Goal: Information Seeking & Learning: Understand process/instructions

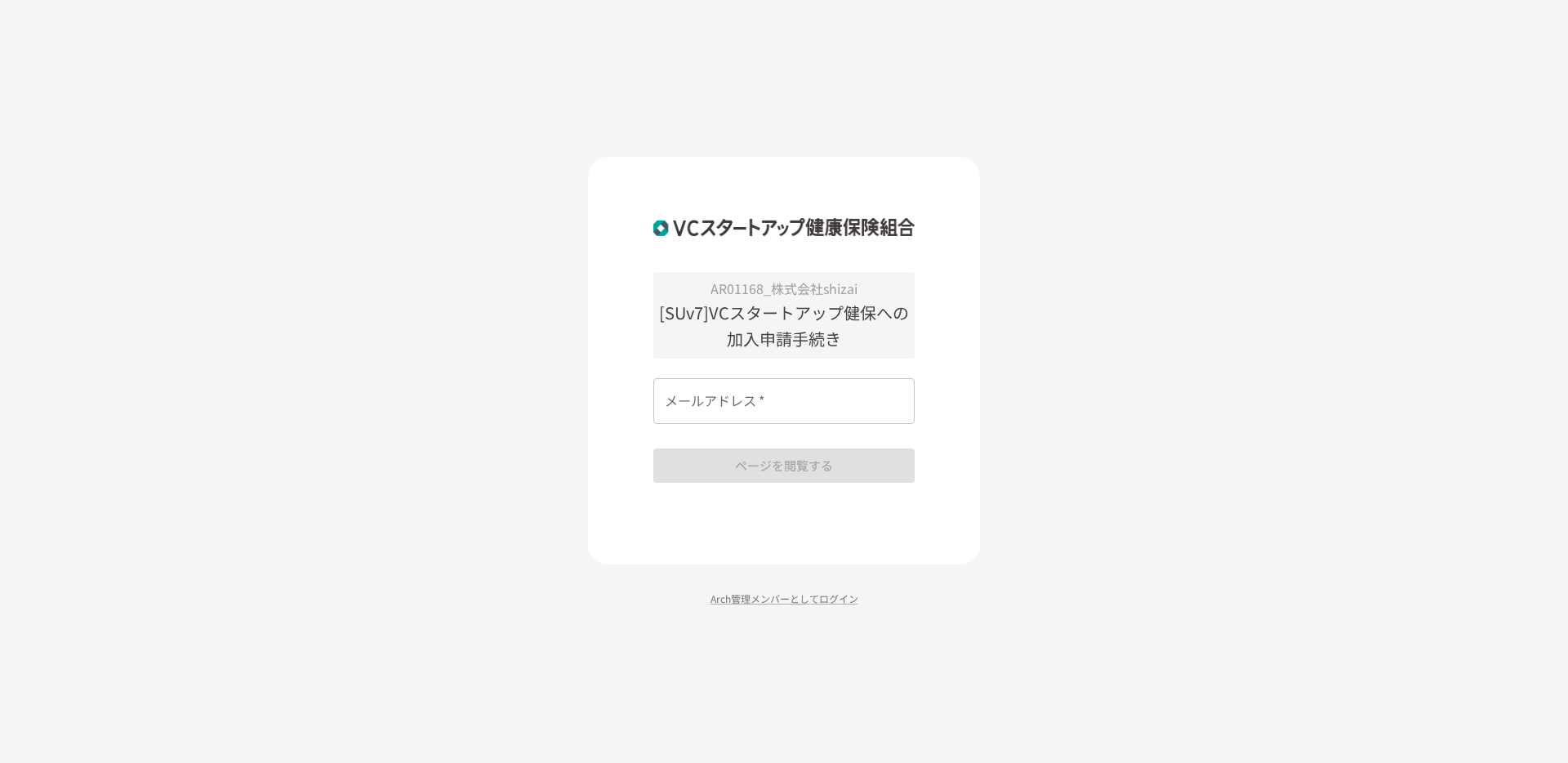
click at [772, 384] on input "メールアドレス   *" at bounding box center [784, 400] width 261 height 45
type input "**********"
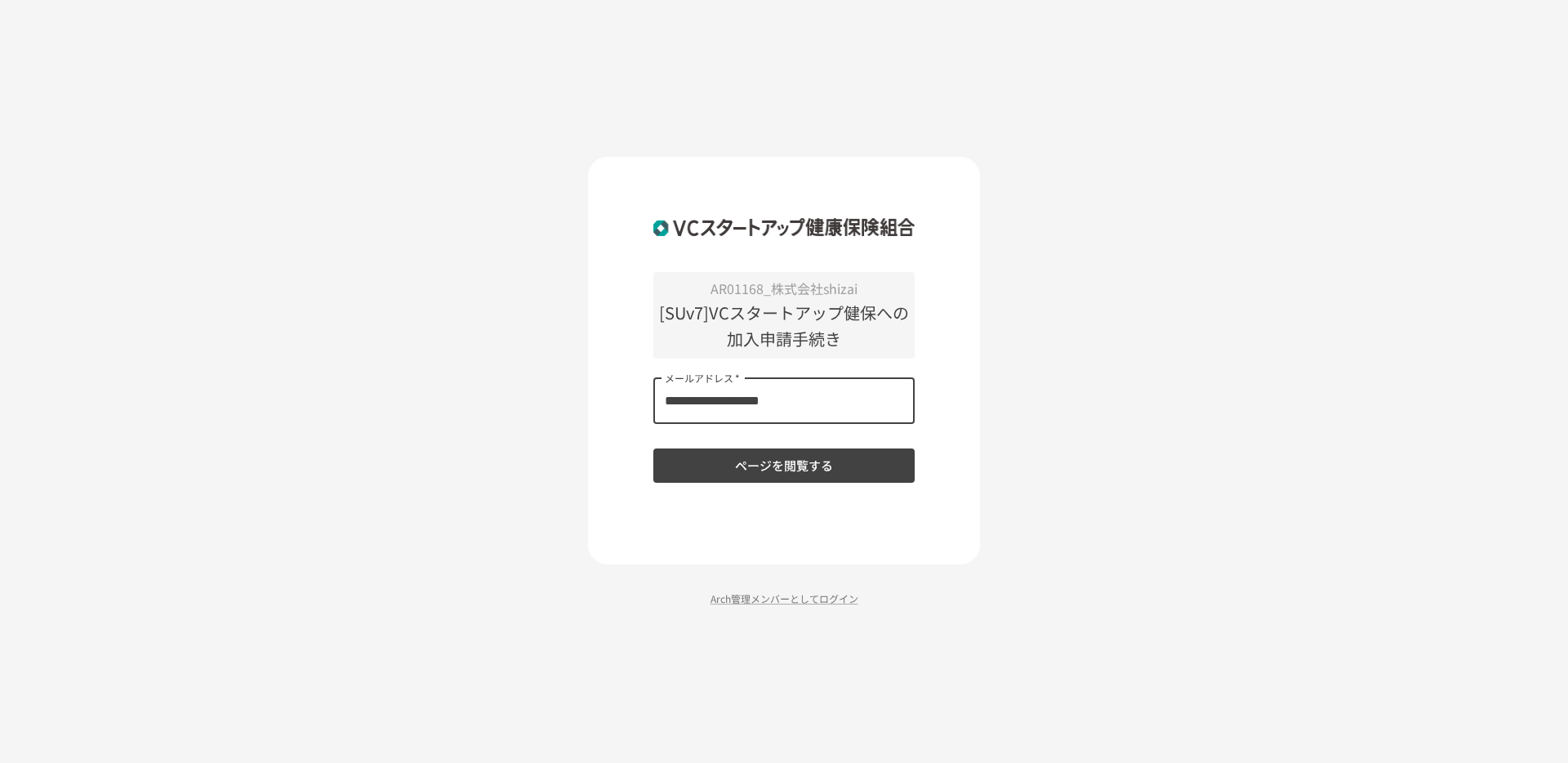
click at [807, 467] on button "ページを閲覧する" at bounding box center [784, 465] width 261 height 34
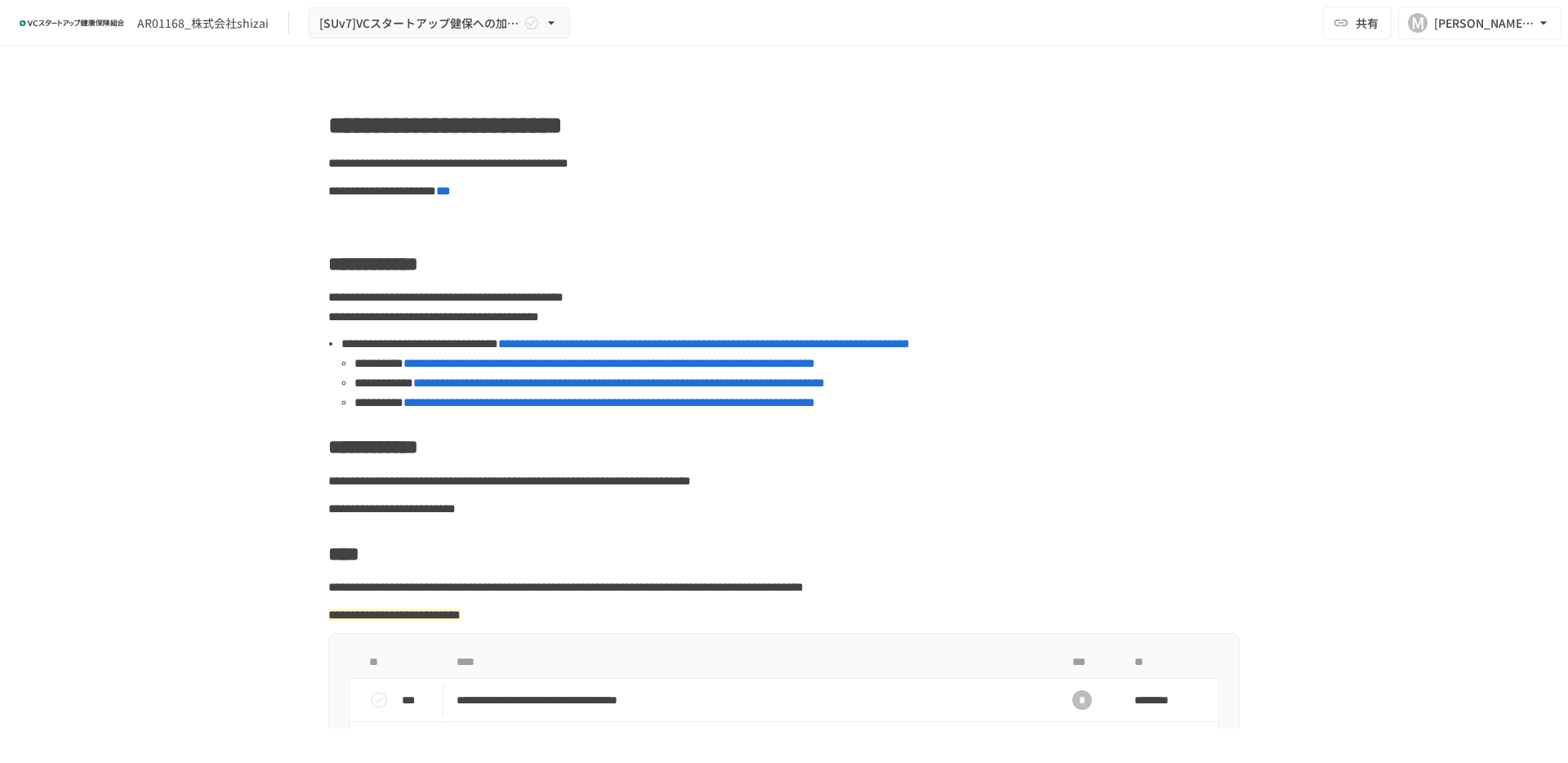
click at [755, 342] on span "**********" at bounding box center [703, 343] width 412 height 12
